Goal: Book appointment/travel/reservation

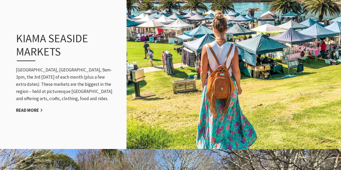
scroll to position [532, 0]
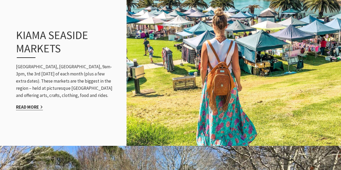
click at [29, 108] on link "Read More" at bounding box center [29, 107] width 27 height 6
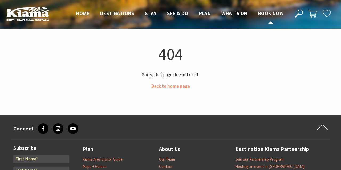
click at [267, 13] on span "Book now" at bounding box center [270, 13] width 25 height 6
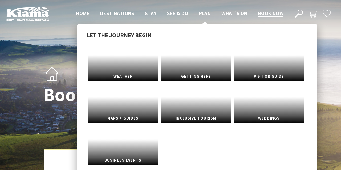
select select "3"
select select "2"
